Goal: Participate in discussion: Engage in conversation with other users on a specific topic

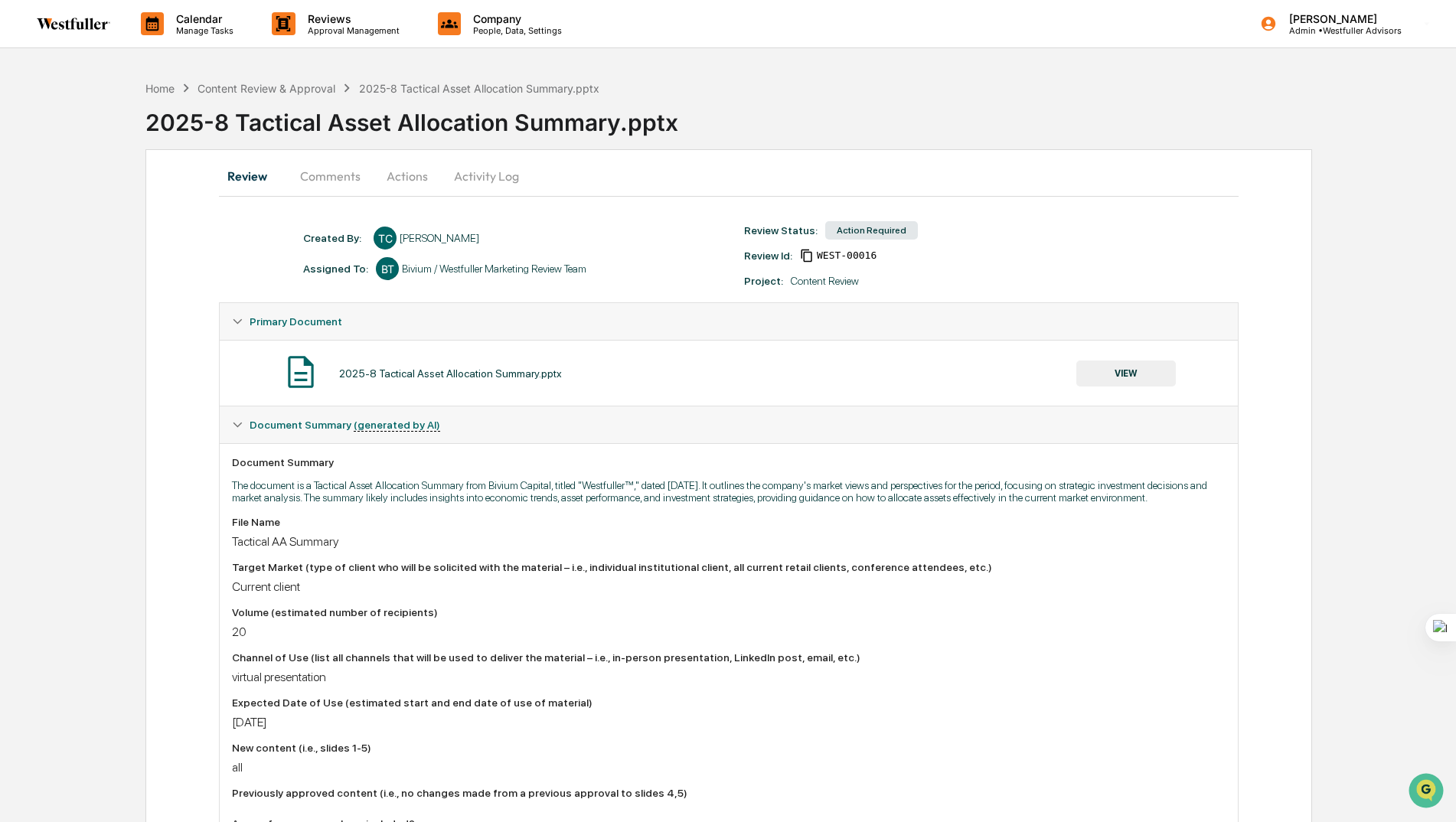
click at [330, 172] on button "Comments" at bounding box center [330, 176] width 85 height 37
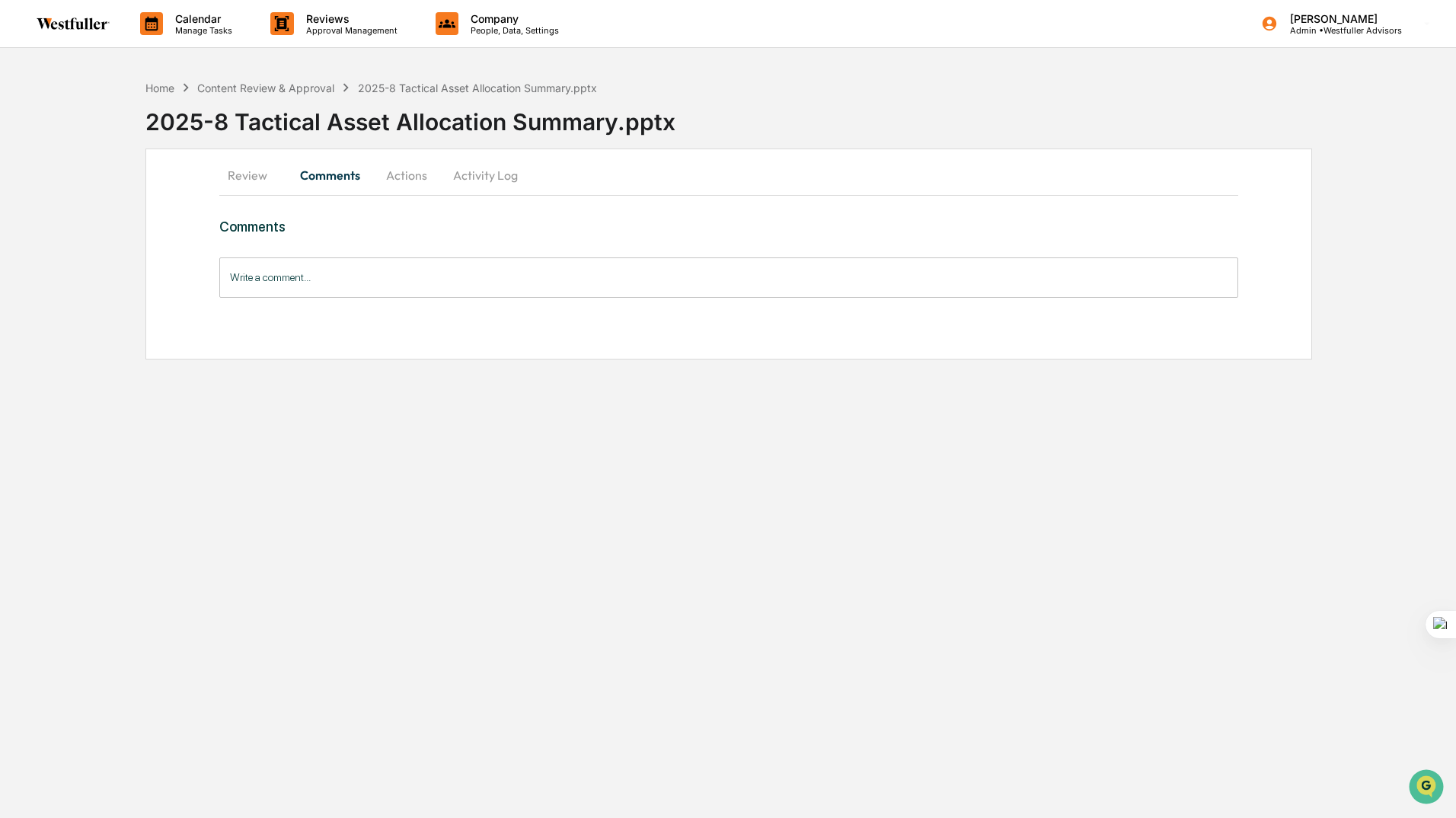
click at [246, 173] on button "Review" at bounding box center [254, 175] width 69 height 36
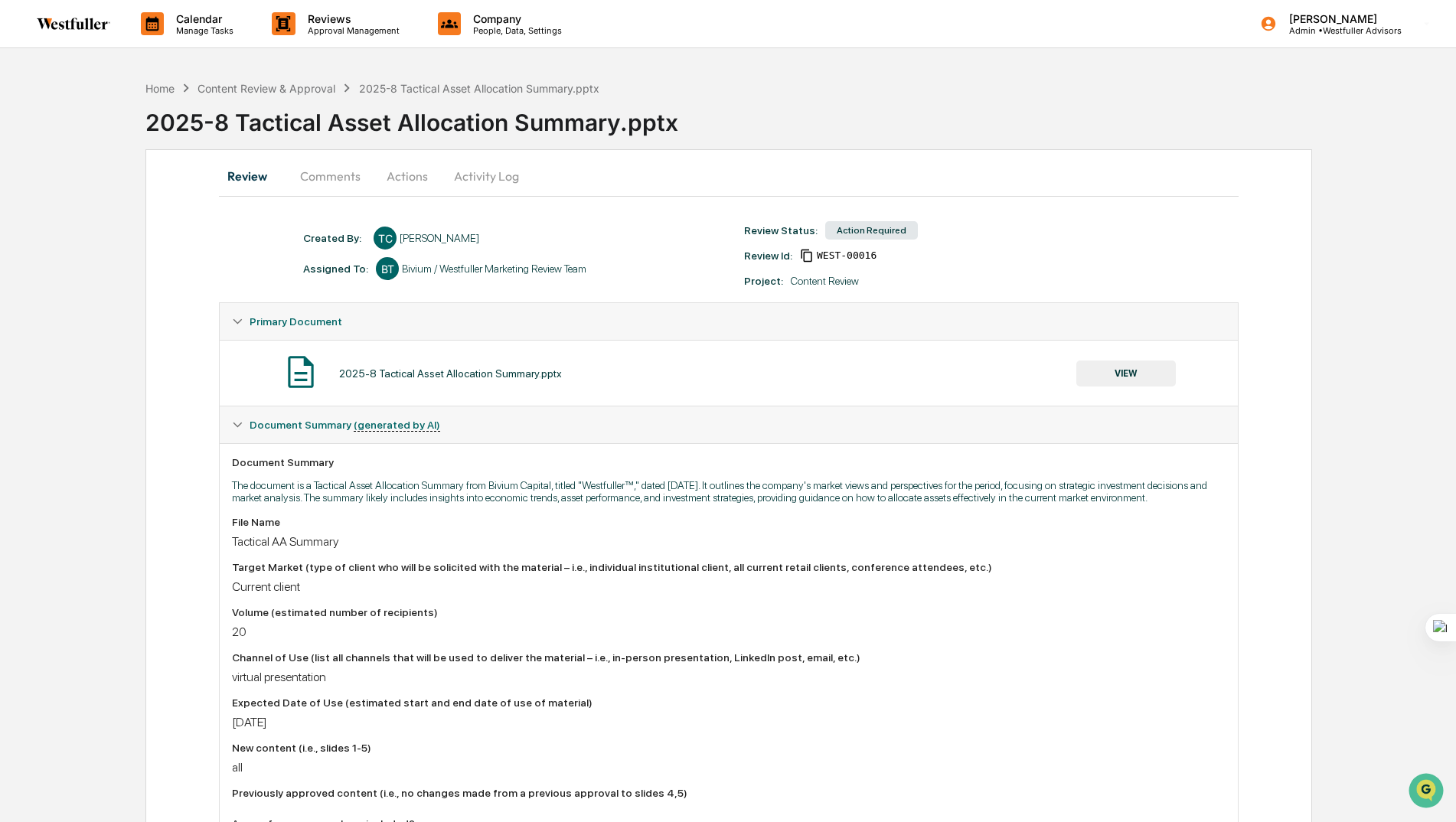
click at [1130, 368] on button "VIEW" at bounding box center [1126, 373] width 99 height 26
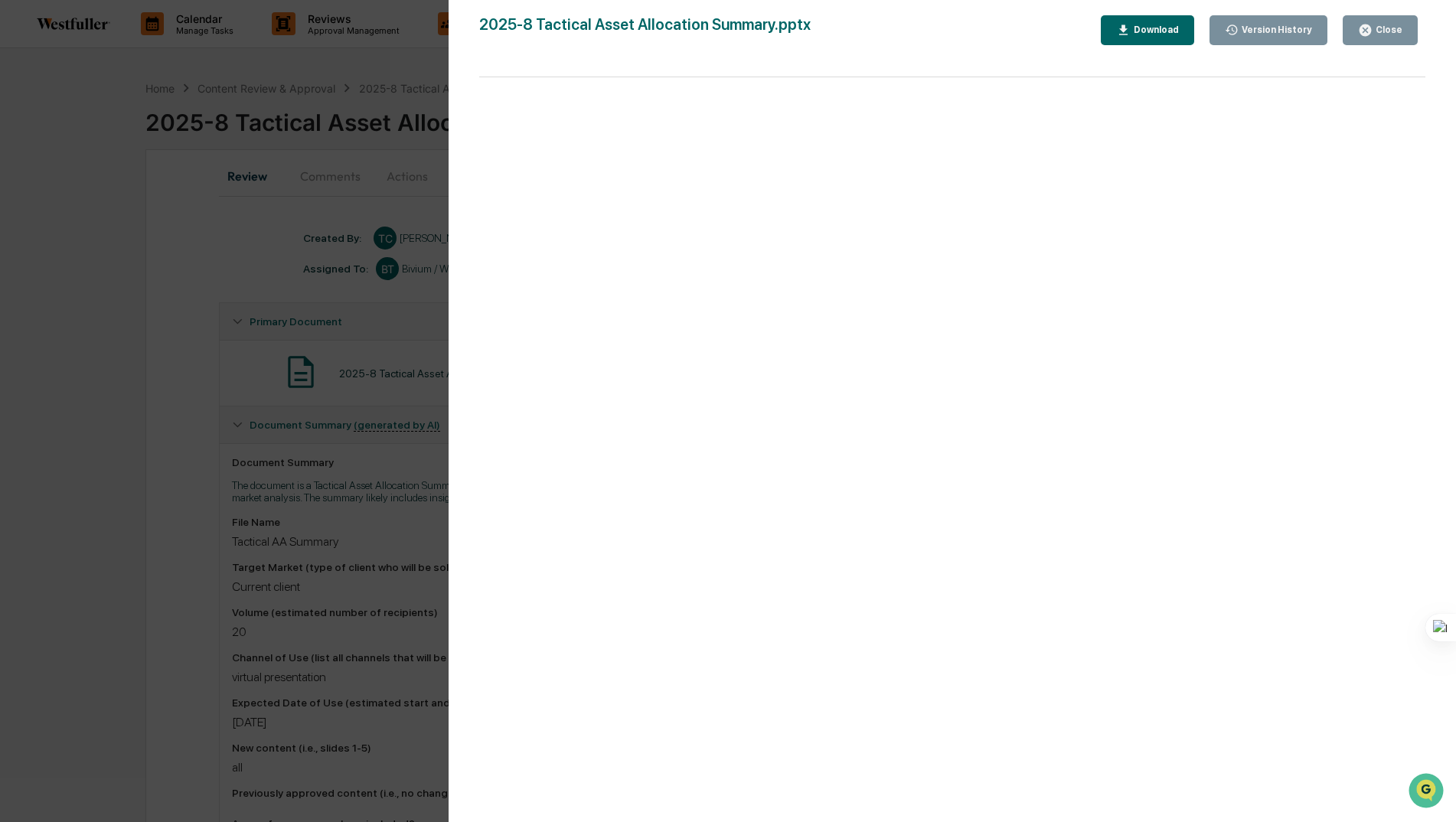
click at [1164, 28] on div "Download" at bounding box center [1155, 29] width 48 height 11
drag, startPoint x: 143, startPoint y: 292, endPoint x: 174, endPoint y: 260, distance: 44.6
click at [143, 292] on div "Version History [DATE] 11:12 PM [PERSON_NAME] 2025-8 Tactical Asset Allocation …" at bounding box center [728, 411] width 1456 height 822
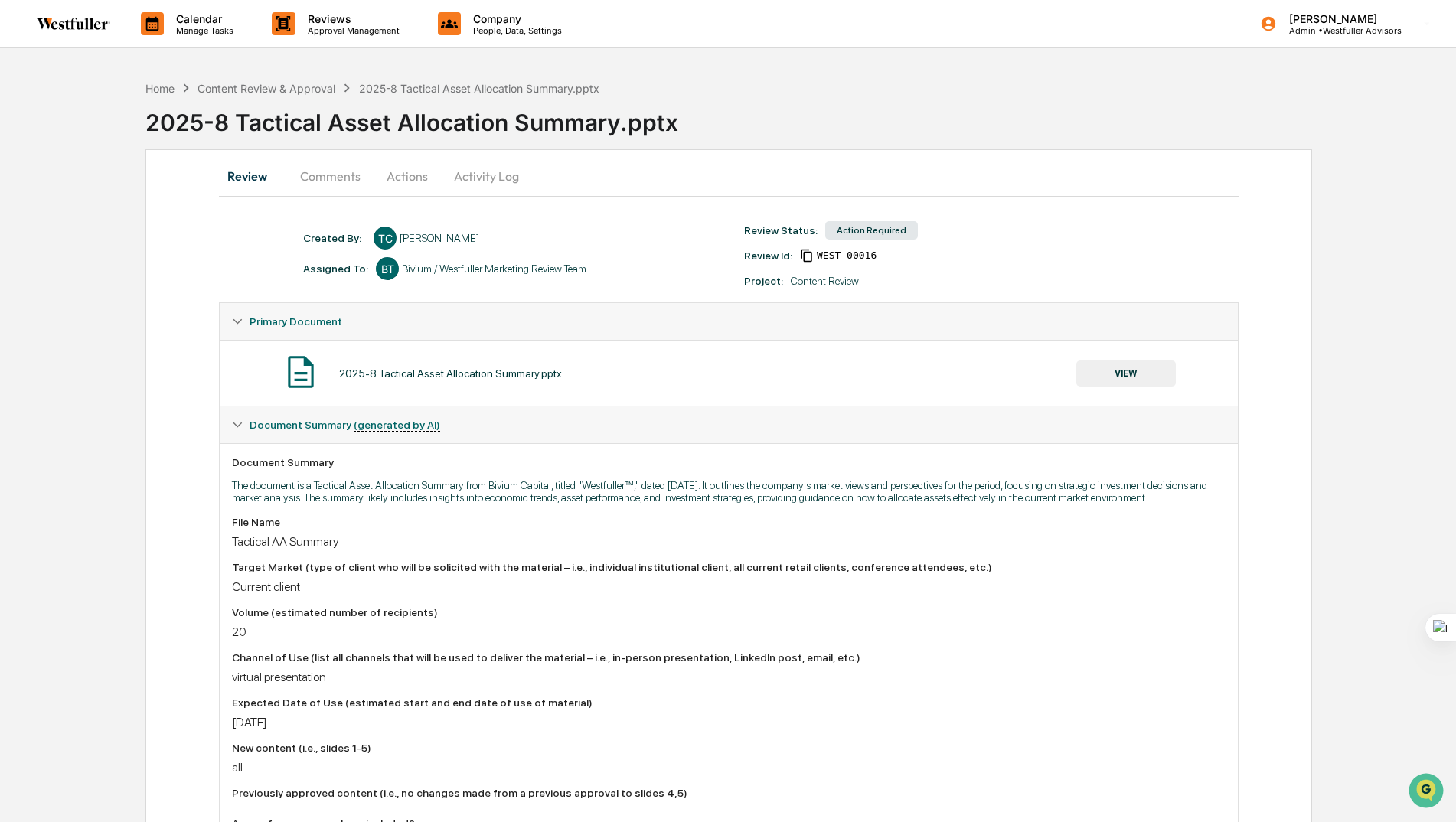
click at [337, 185] on button "Comments" at bounding box center [330, 176] width 85 height 37
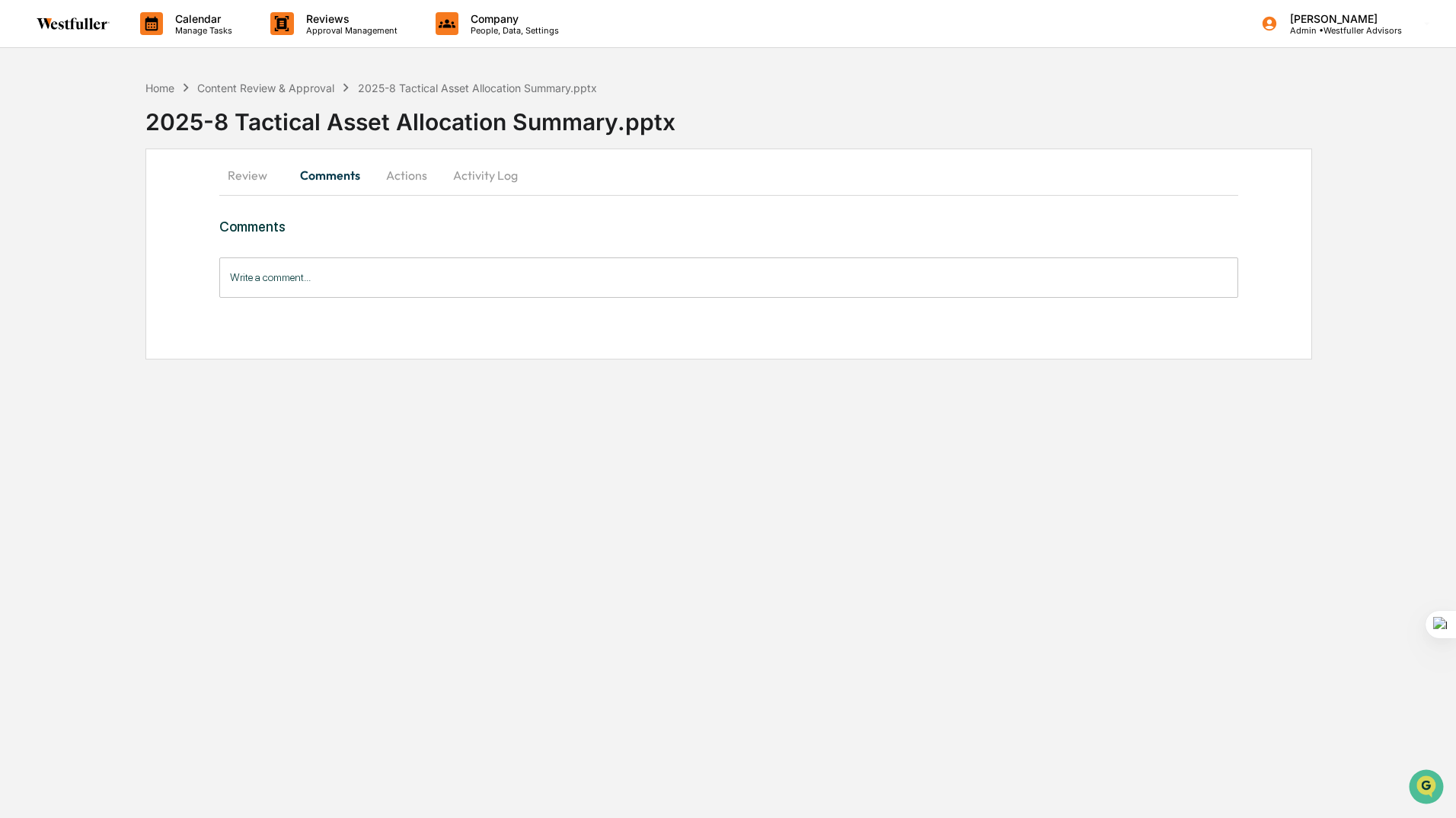
click at [314, 266] on input "Write a comment..." at bounding box center [729, 278] width 1019 height 40
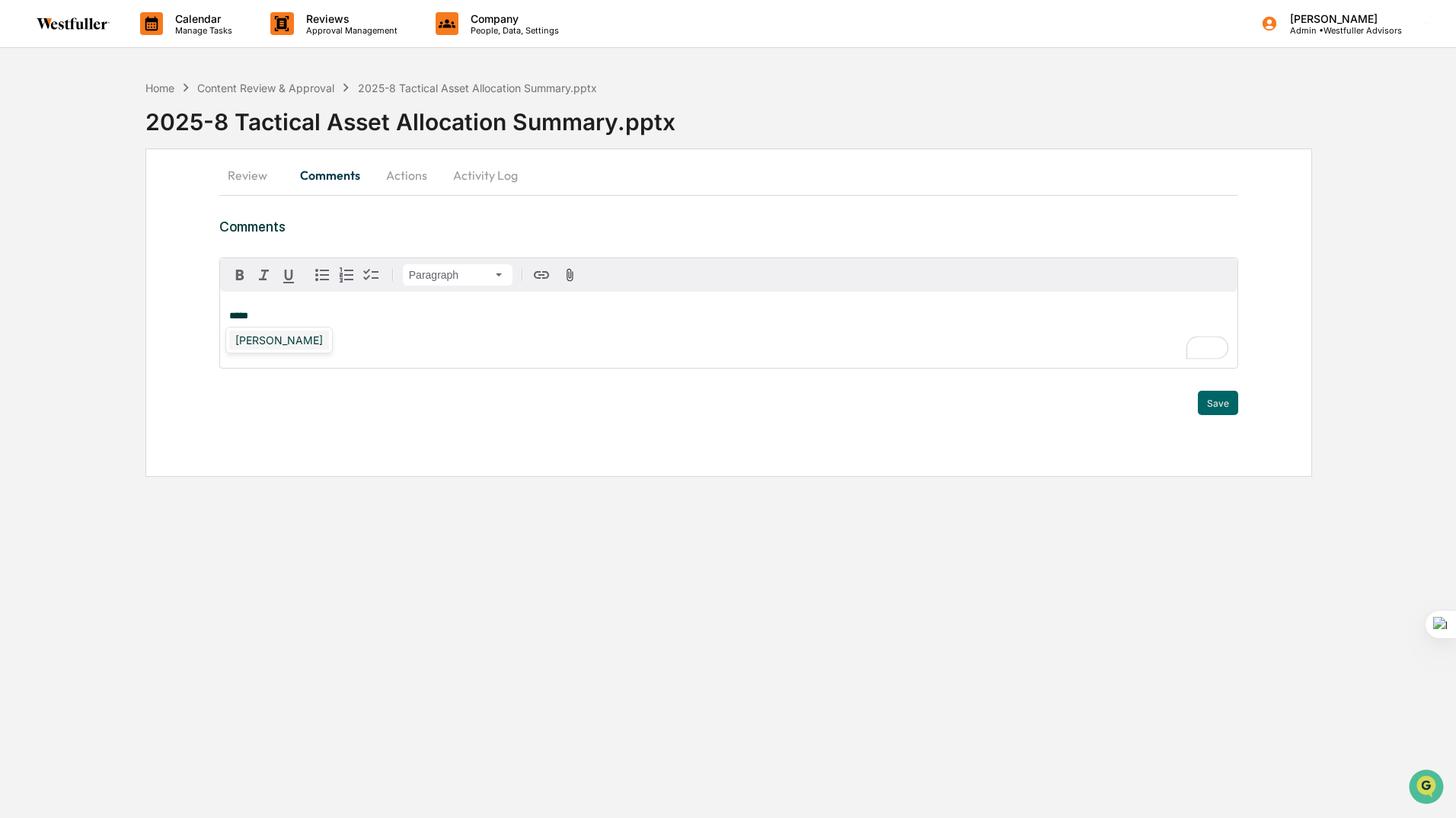
click at [280, 342] on div "[PERSON_NAME]" at bounding box center [279, 340] width 100 height 19
